Goal: Task Accomplishment & Management: Complete application form

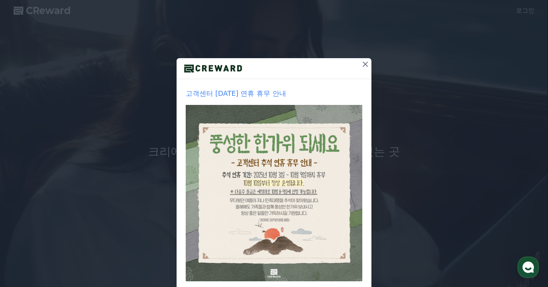
scroll to position [75, 0]
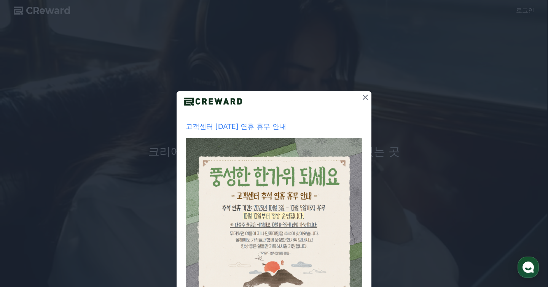
scroll to position [75, 0]
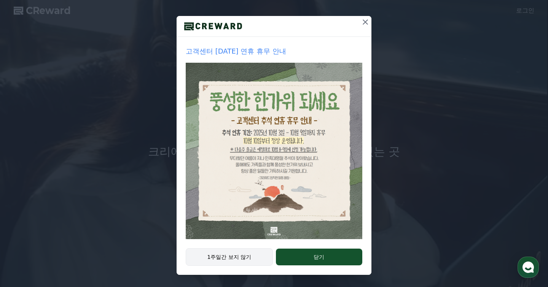
click at [245, 257] on button "1주일간 보지 않기" at bounding box center [229, 256] width 87 height 17
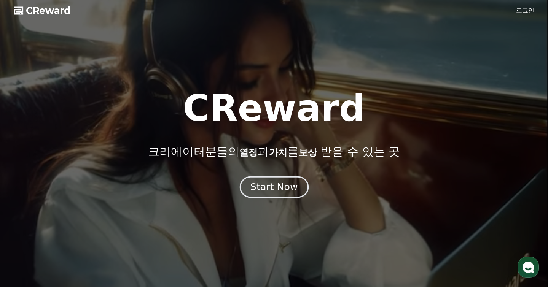
click at [278, 186] on div "Start Now" at bounding box center [273, 187] width 47 height 13
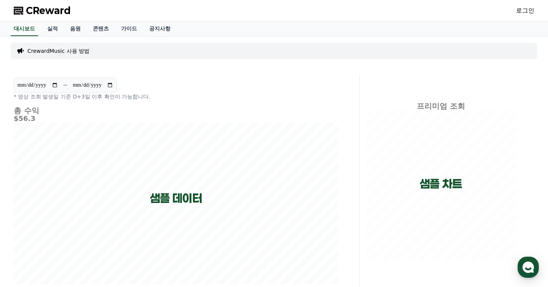
click at [523, 8] on link "로그인" at bounding box center [525, 10] width 18 height 9
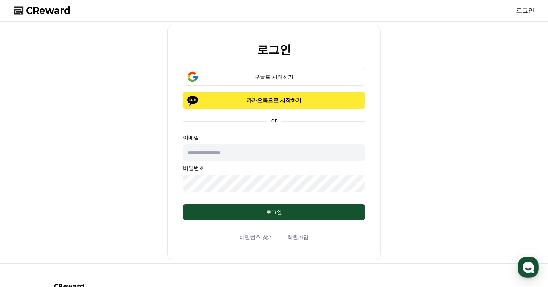
click at [310, 104] on button "카카오톡으로 시작하기" at bounding box center [274, 100] width 182 height 17
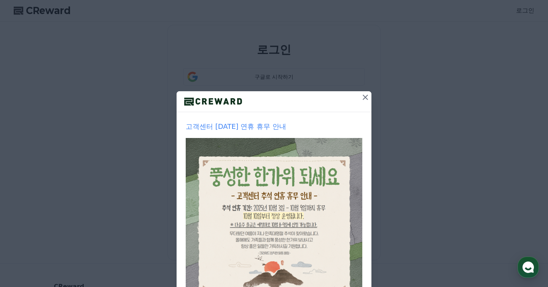
click at [363, 96] on icon at bounding box center [365, 97] width 9 height 9
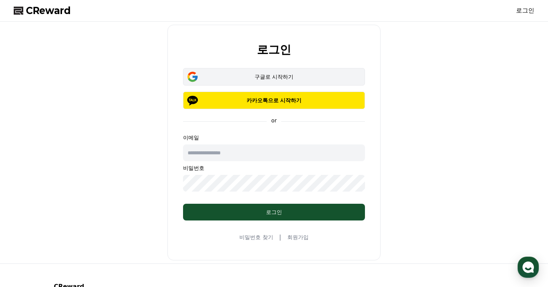
click at [321, 78] on div "구글로 시작하기" at bounding box center [274, 77] width 160 height 8
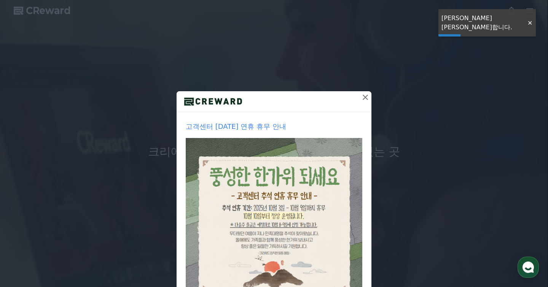
click at [365, 99] on icon at bounding box center [365, 97] width 9 height 9
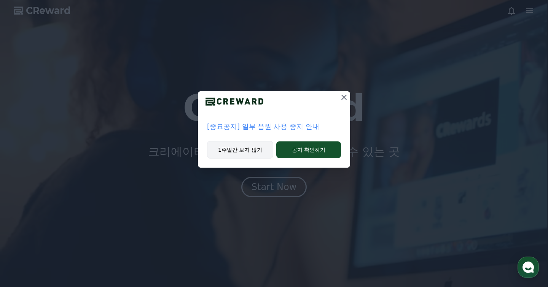
click at [259, 153] on button "1주일간 보지 않기" at bounding box center [240, 149] width 66 height 17
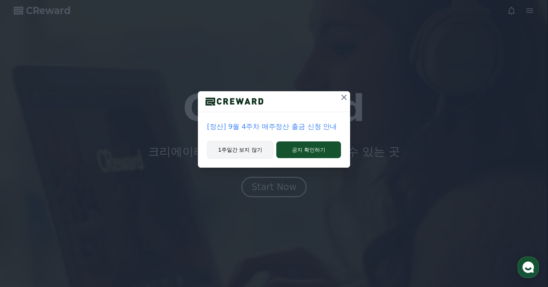
click at [255, 151] on button "1주일간 보지 않기" at bounding box center [240, 149] width 66 height 17
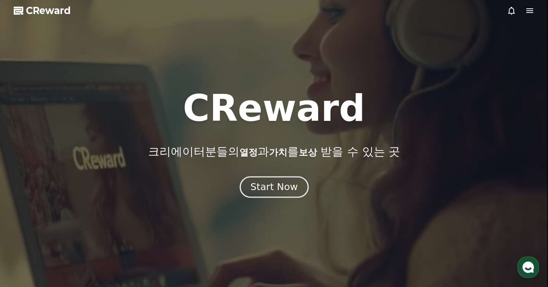
click at [264, 188] on div "Start Now" at bounding box center [273, 187] width 47 height 13
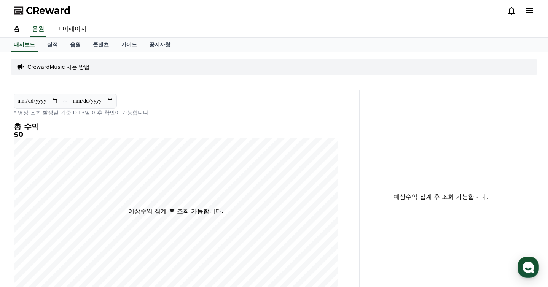
click at [86, 59] on div "CrewardMusic 사용 방법" at bounding box center [274, 67] width 526 height 17
click at [82, 63] on p "CrewardMusic 사용 방법" at bounding box center [58, 67] width 62 height 8
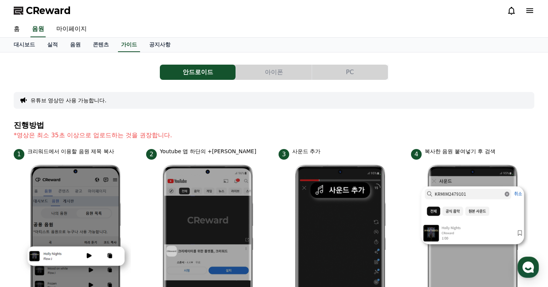
click at [341, 68] on button "PC" at bounding box center [350, 72] width 76 height 15
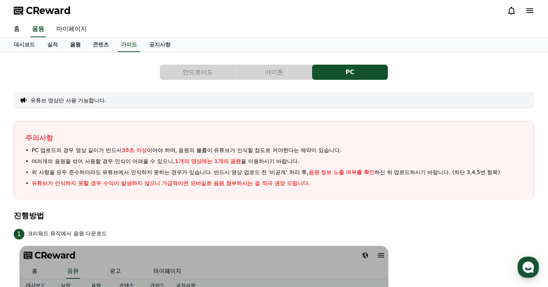
click at [71, 47] on link "음원" at bounding box center [75, 45] width 23 height 14
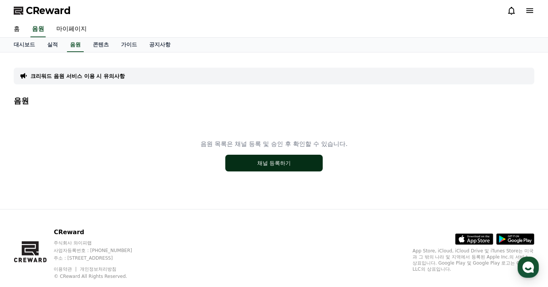
click at [249, 159] on button "채널 등록하기" at bounding box center [273, 163] width 97 height 17
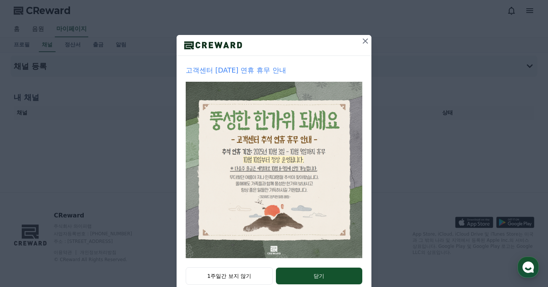
scroll to position [75, 0]
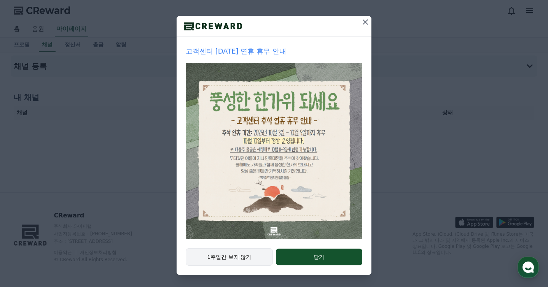
click at [250, 253] on button "1주일간 보지 않기" at bounding box center [229, 256] width 87 height 17
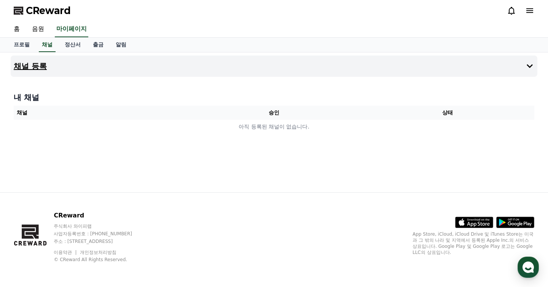
click at [62, 67] on button "채널 등록" at bounding box center [274, 66] width 526 height 21
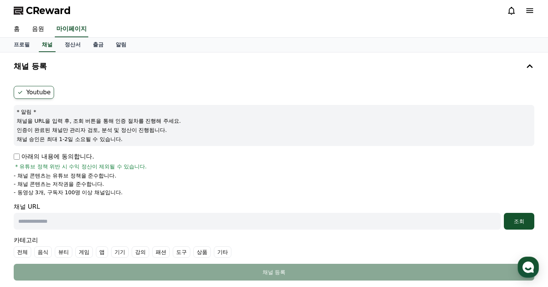
click at [25, 157] on p "아래의 내용에 동의합니다." at bounding box center [54, 156] width 80 height 9
click at [19, 156] on p "아래의 내용에 동의합니다." at bounding box center [54, 156] width 80 height 9
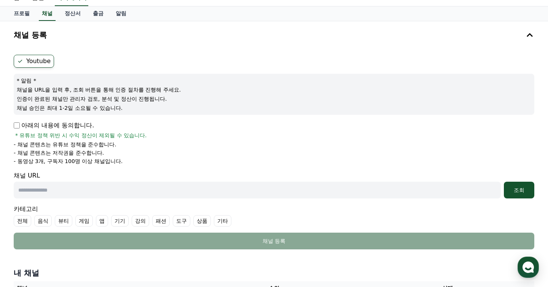
scroll to position [50, 0]
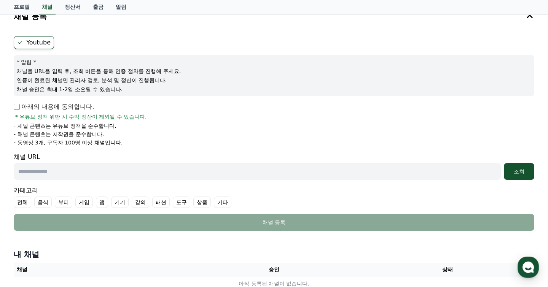
click at [69, 171] on input "text" at bounding box center [257, 171] width 487 height 17
